Goal: Check status: Check status

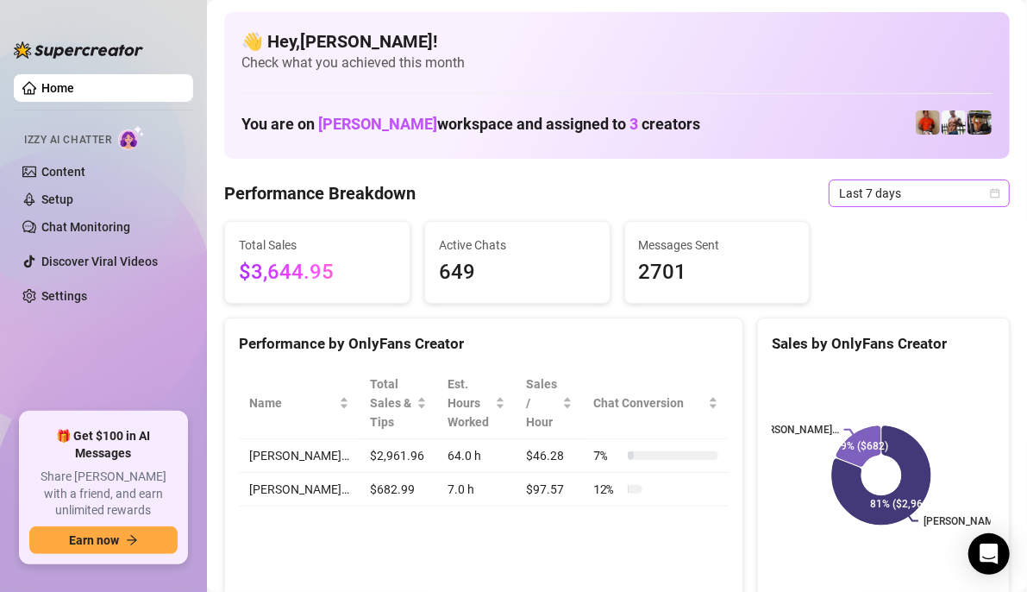
click at [991, 190] on icon "calendar" at bounding box center [995, 192] width 9 height 9
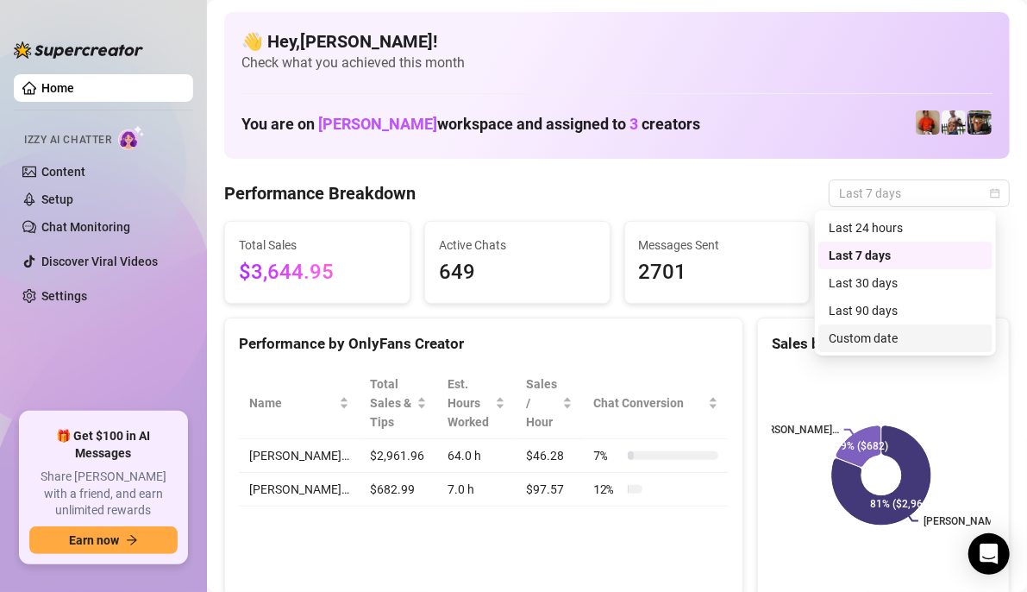
click at [897, 329] on div "Custom date" at bounding box center [906, 338] width 174 height 28
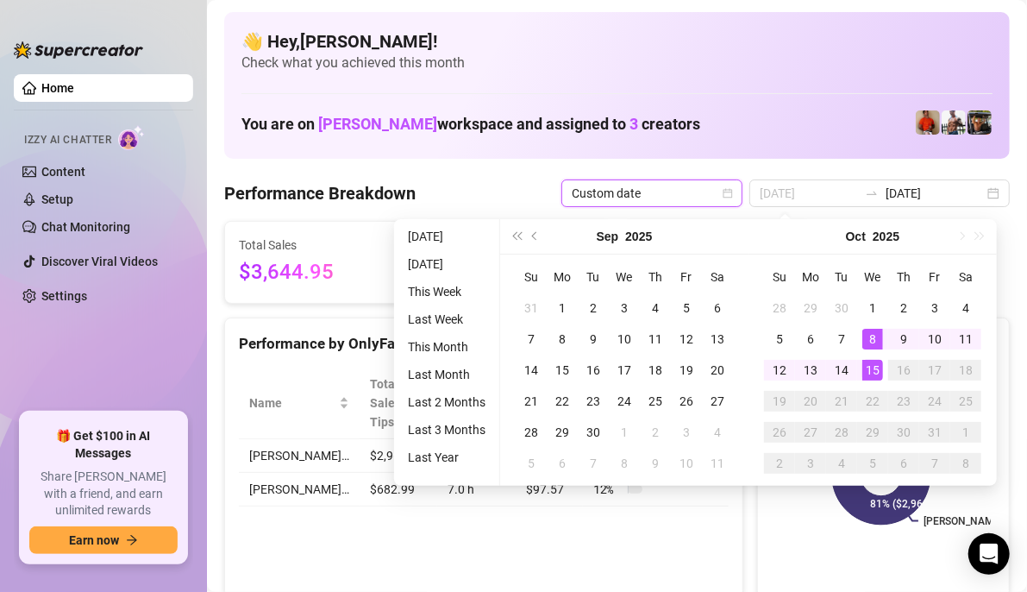
type input "[DATE]"
click at [870, 361] on div "15" at bounding box center [873, 370] width 21 height 21
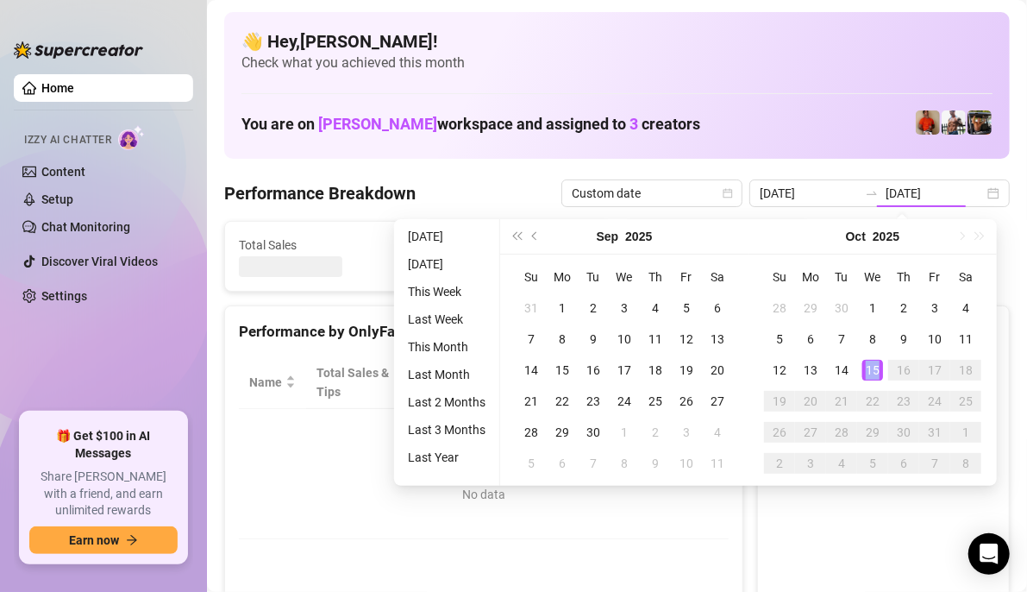
type input "[DATE]"
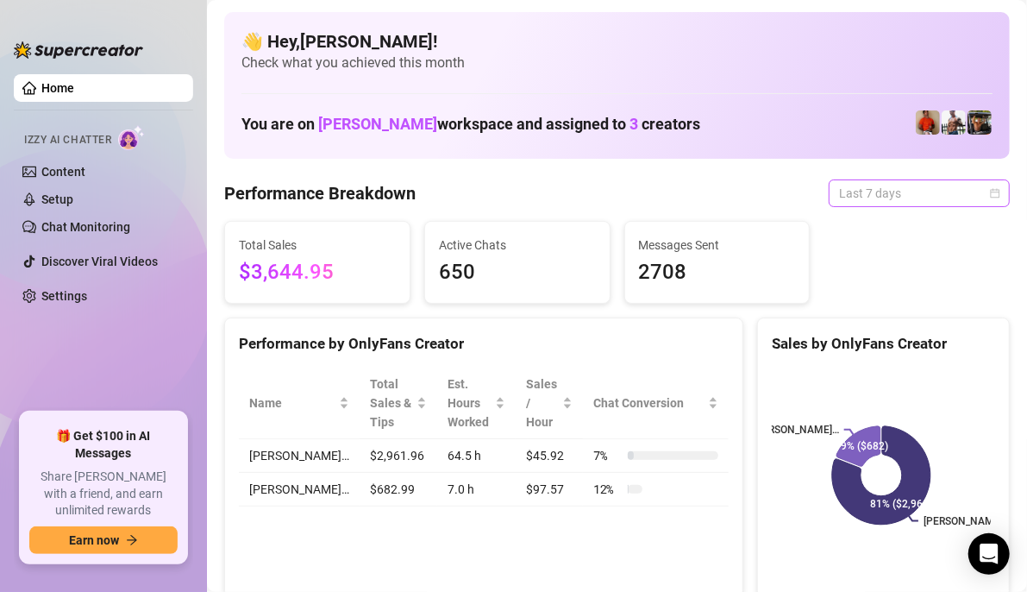
click at [989, 191] on div "Last 7 days" at bounding box center [919, 193] width 181 height 28
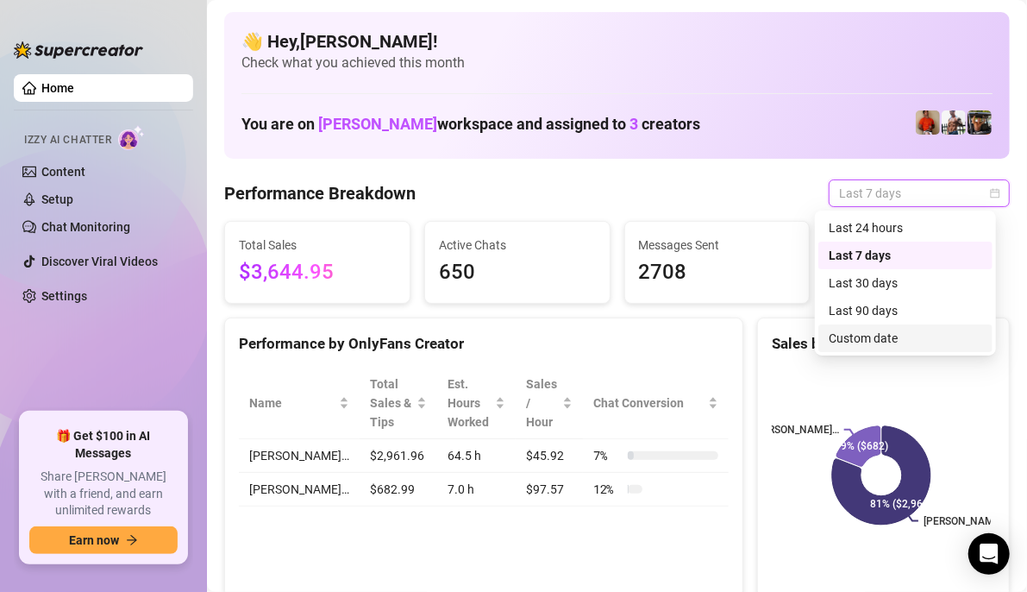
click at [914, 327] on div "Custom date" at bounding box center [906, 338] width 174 height 28
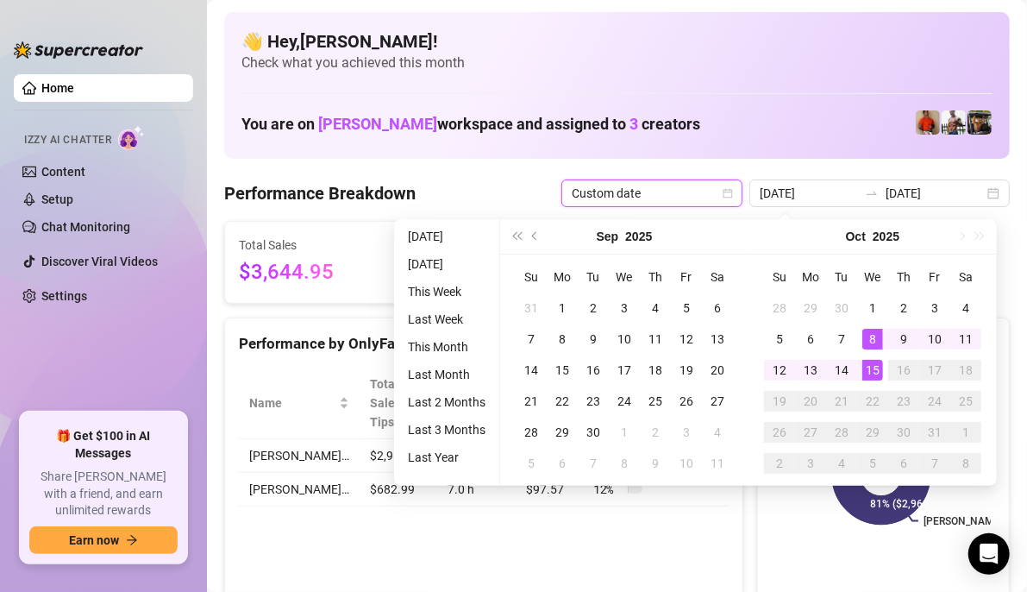
type input "[DATE]"
click at [867, 376] on div "15" at bounding box center [873, 370] width 21 height 21
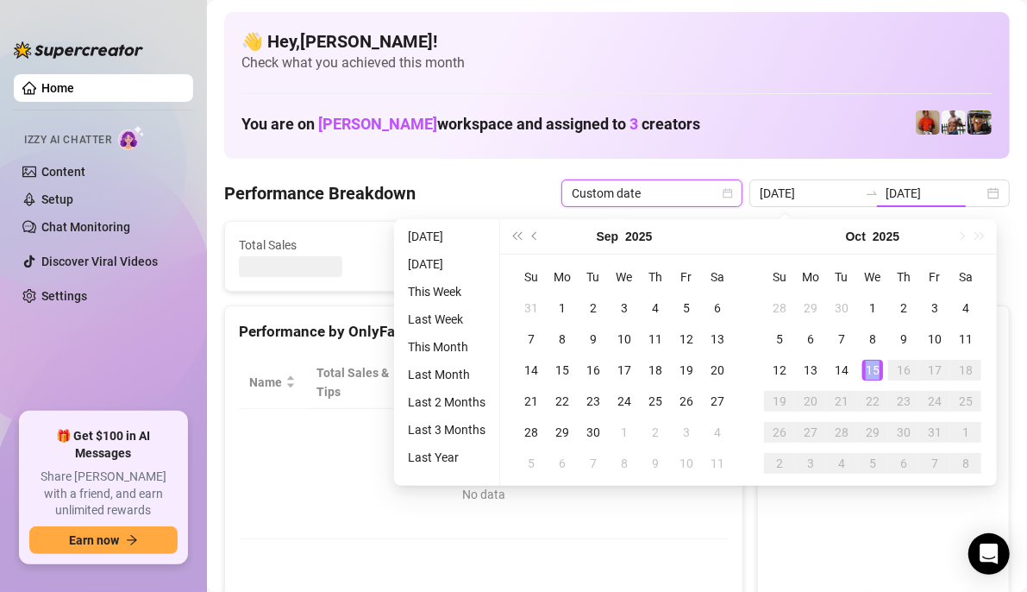
type input "[DATE]"
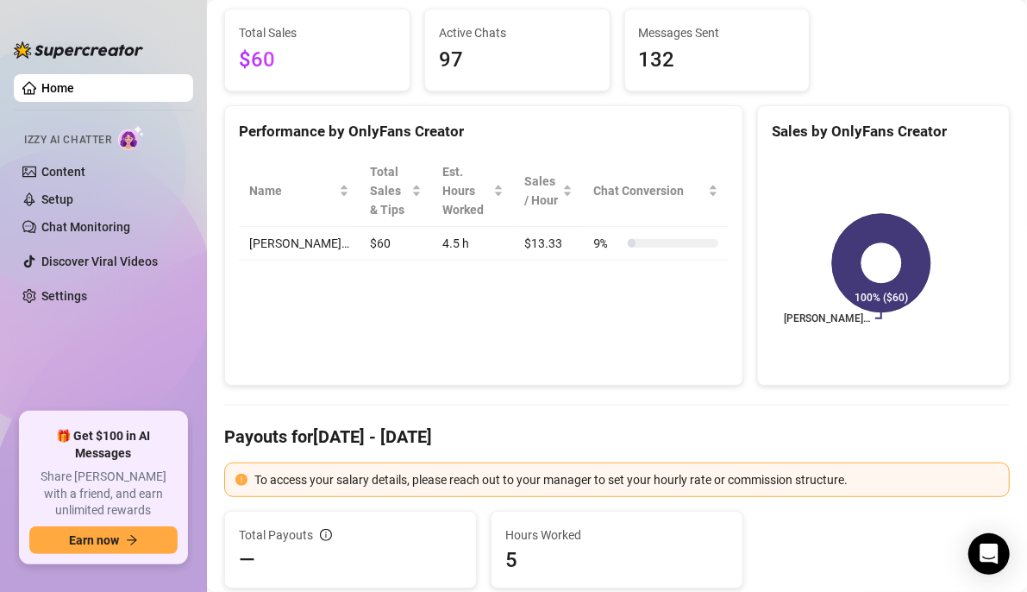
scroll to position [259, 0]
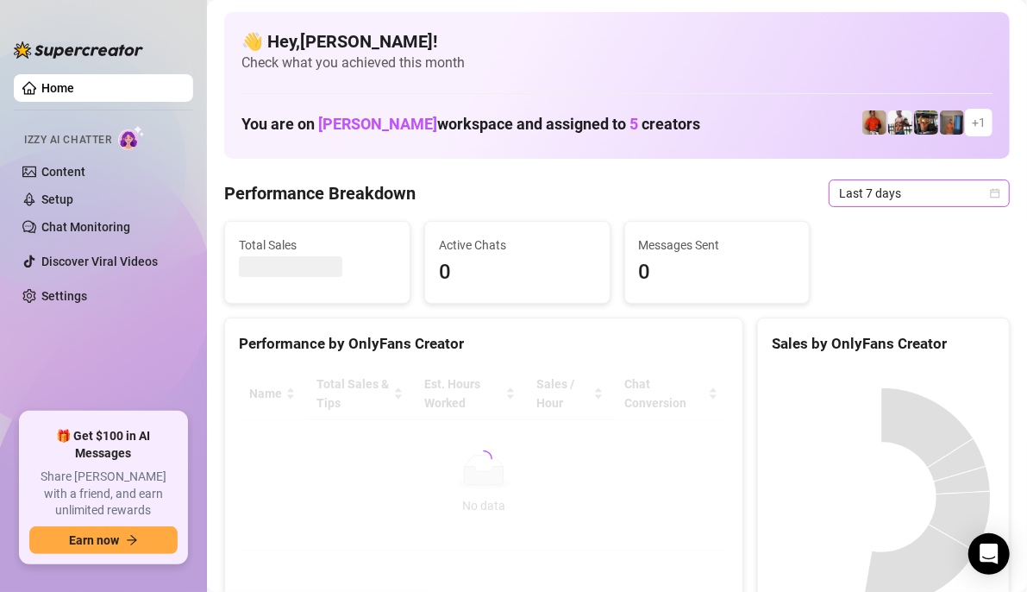
click at [944, 195] on span "Last 7 days" at bounding box center [919, 193] width 160 height 26
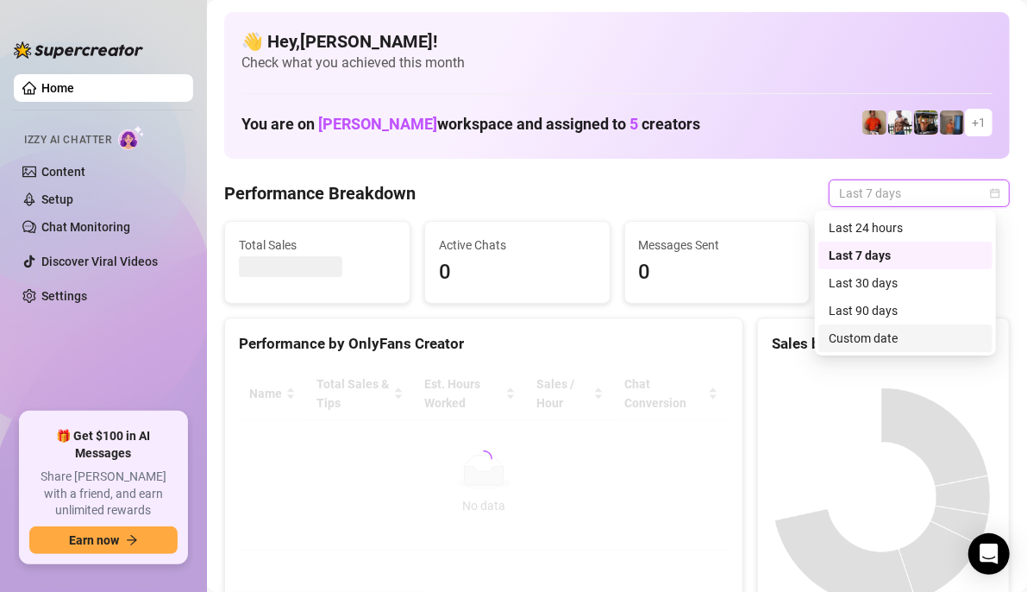
click at [906, 329] on div "Custom date" at bounding box center [906, 338] width 154 height 19
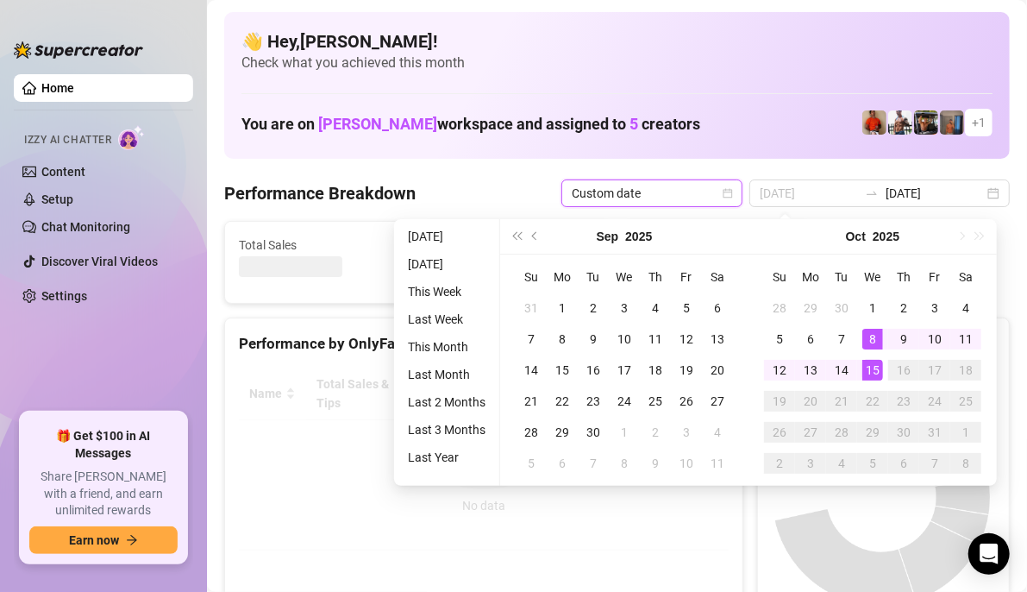
type input "[DATE]"
click at [871, 365] on div "15" at bounding box center [873, 370] width 21 height 21
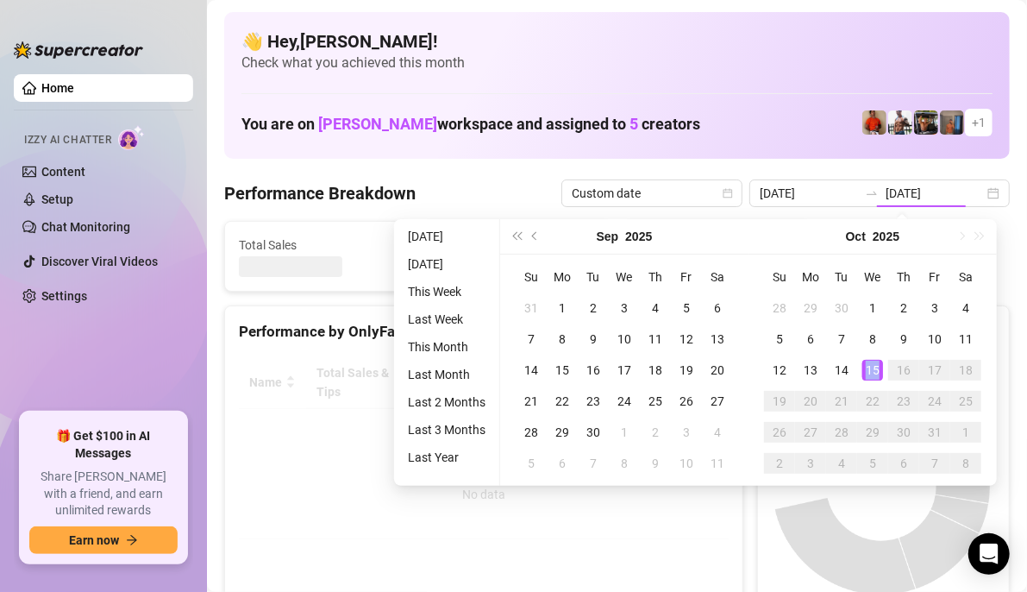
type input "[DATE]"
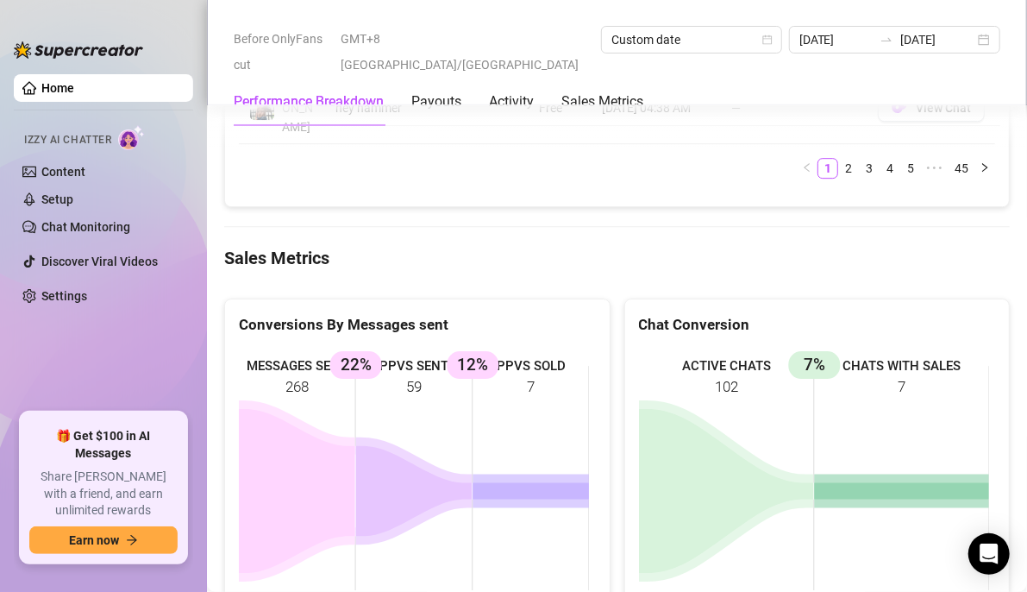
scroll to position [2415, 0]
